Goal: Find specific fact: Find specific fact

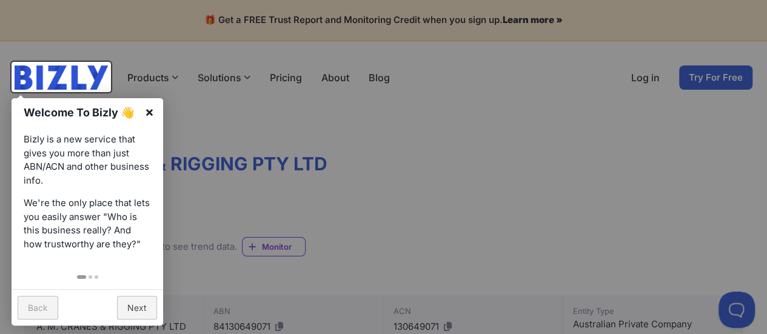
click at [149, 117] on link "×" at bounding box center [149, 111] width 27 height 27
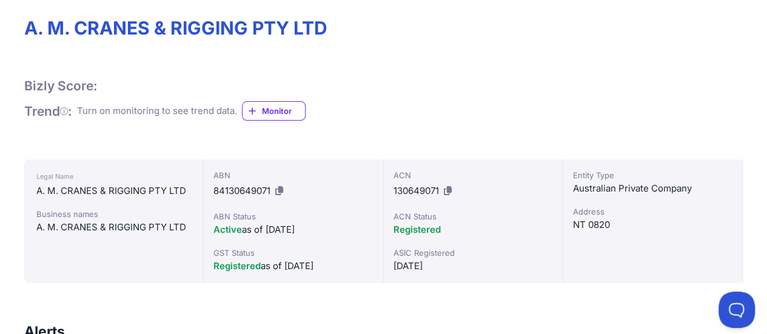
scroll to position [145, 0]
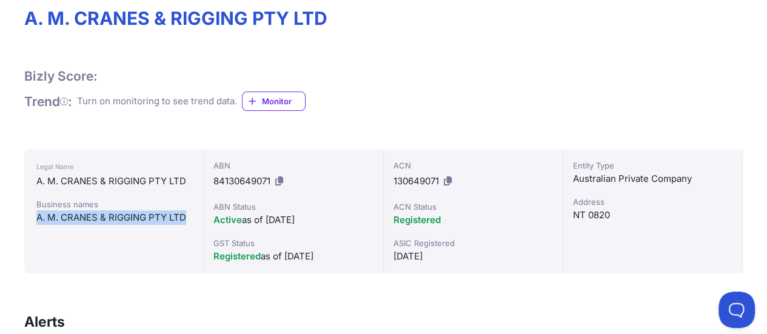
drag, startPoint x: 33, startPoint y: 219, endPoint x: 188, endPoint y: 218, distance: 154.5
click at [188, 218] on div "Legal Name A. M. CRANES & RIGGING PTY LTD Business names A. M. CRANES & RIGGING…" at bounding box center [113, 212] width 179 height 124
copy div "A. M. CRANES & RIGGING PTY LTD"
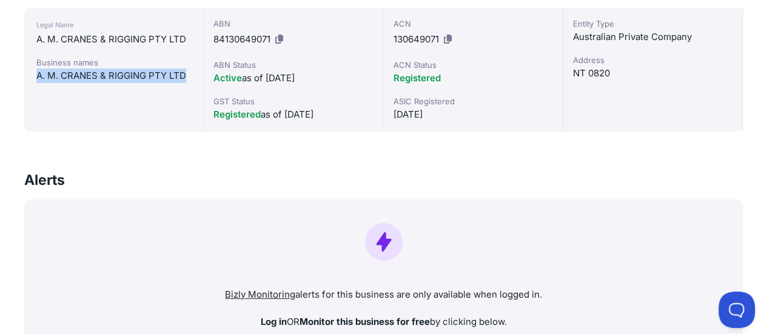
scroll to position [286, 0]
